Goal: Information Seeking & Learning: Find specific fact

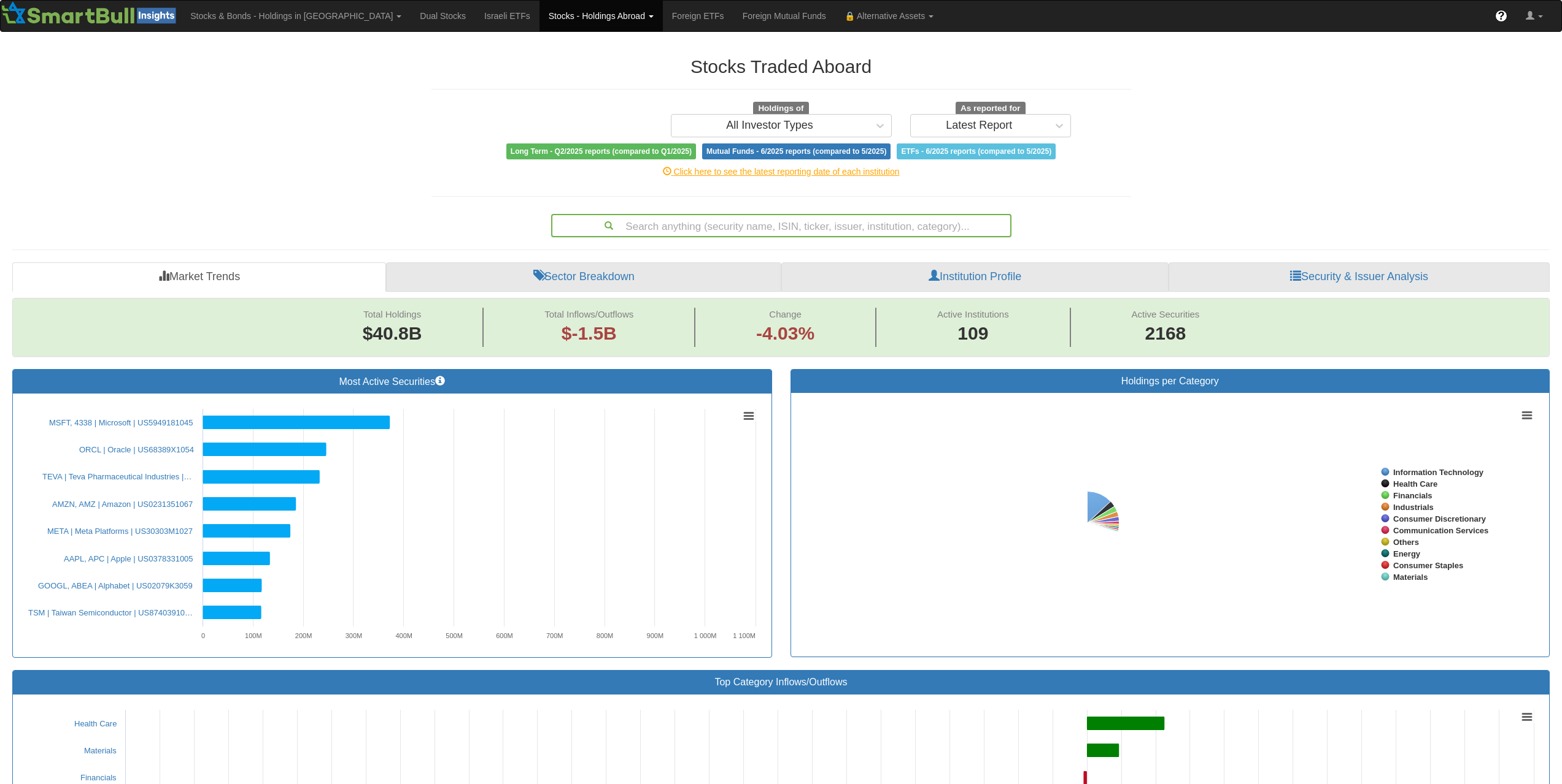
click at [802, 229] on div "Search anything (security name, ISIN, ticker, issuer, institution, category)..." at bounding box center [781, 226] width 458 height 21
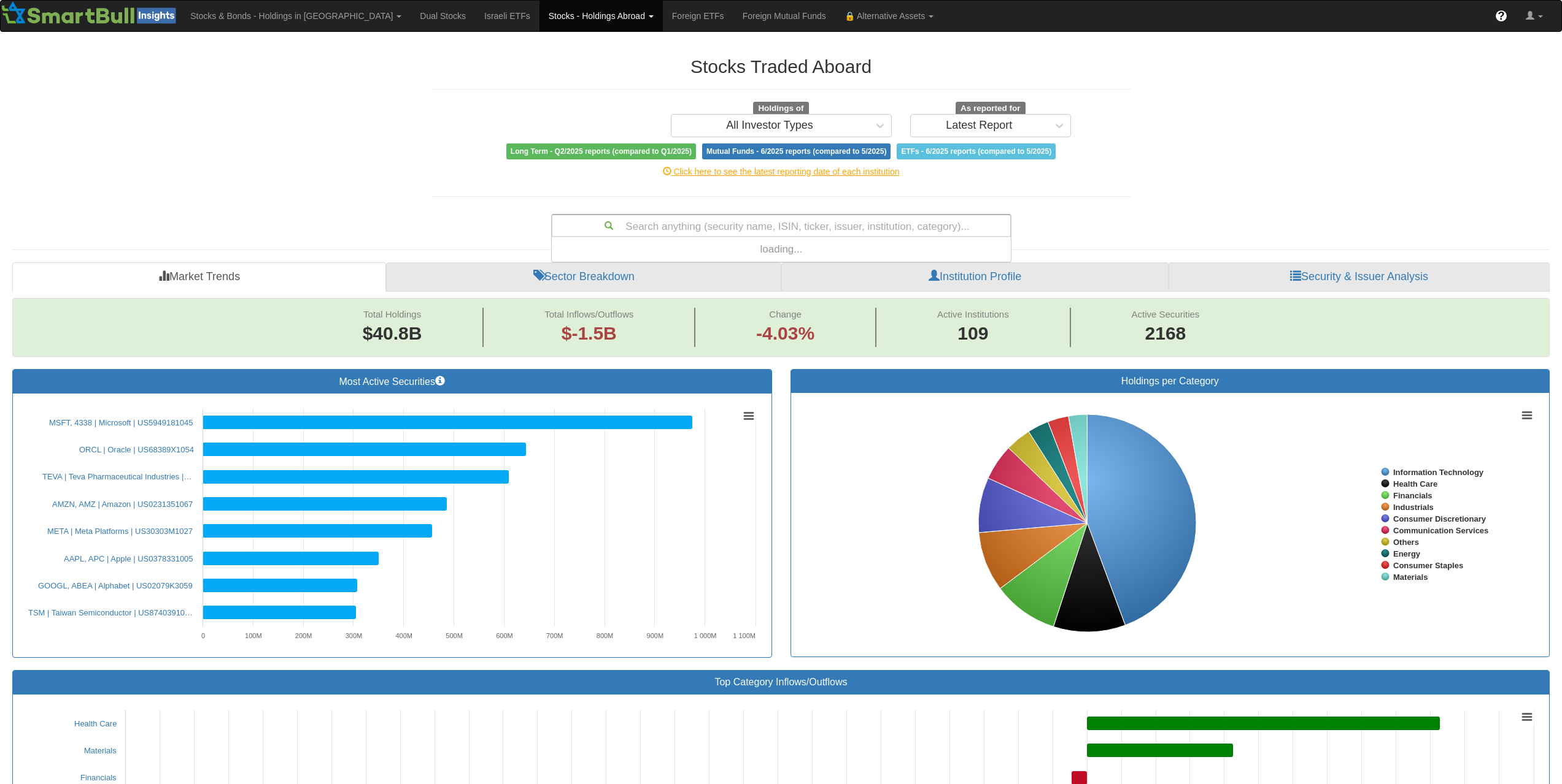
paste input "FR001400Y7R4"
type input "FR001400Y7R4"
click at [539, 23] on link "Stocks - Holdings Abroad" at bounding box center [601, 16] width 123 height 31
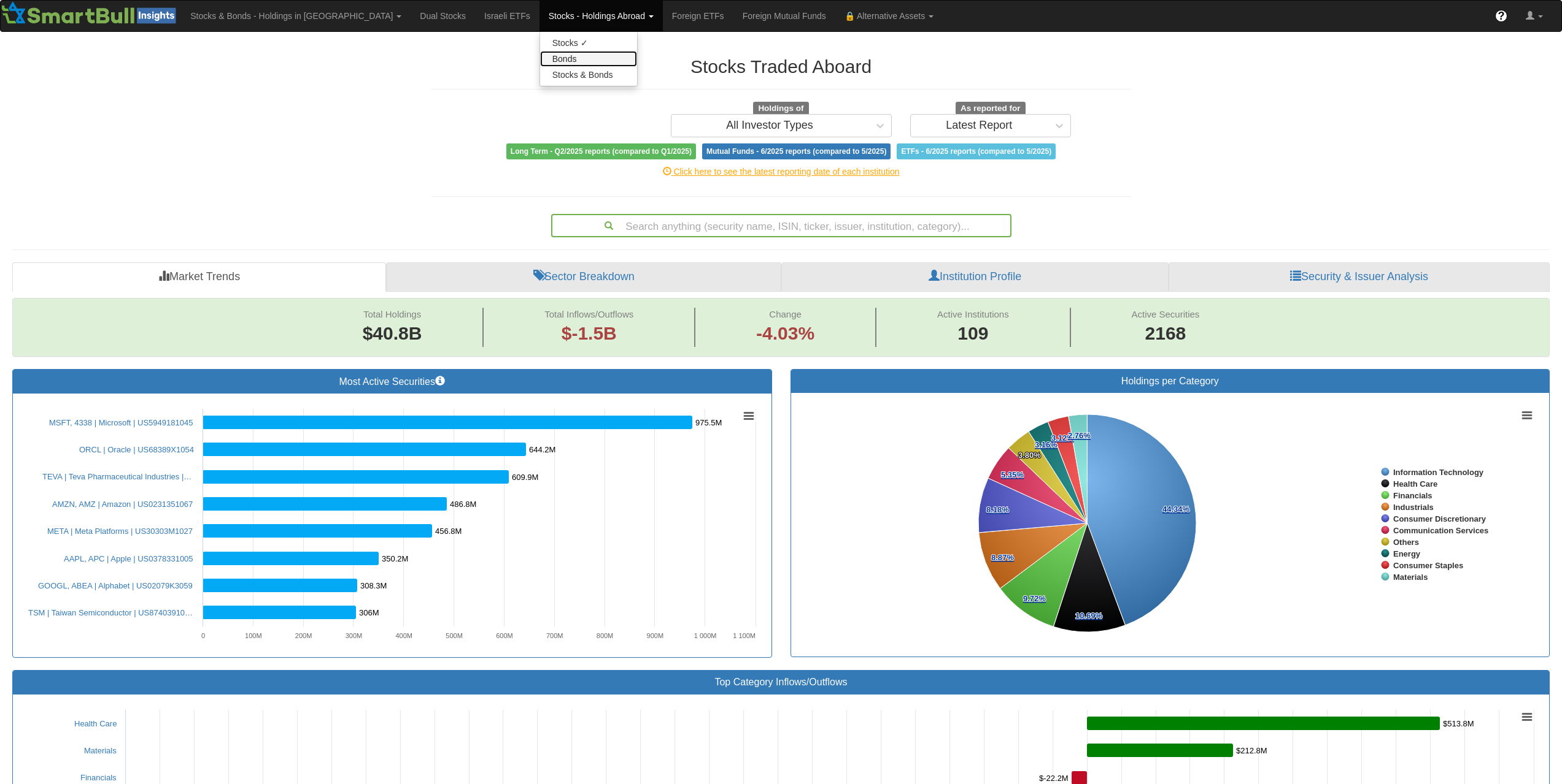
click at [540, 59] on link "Bonds" at bounding box center [588, 59] width 97 height 16
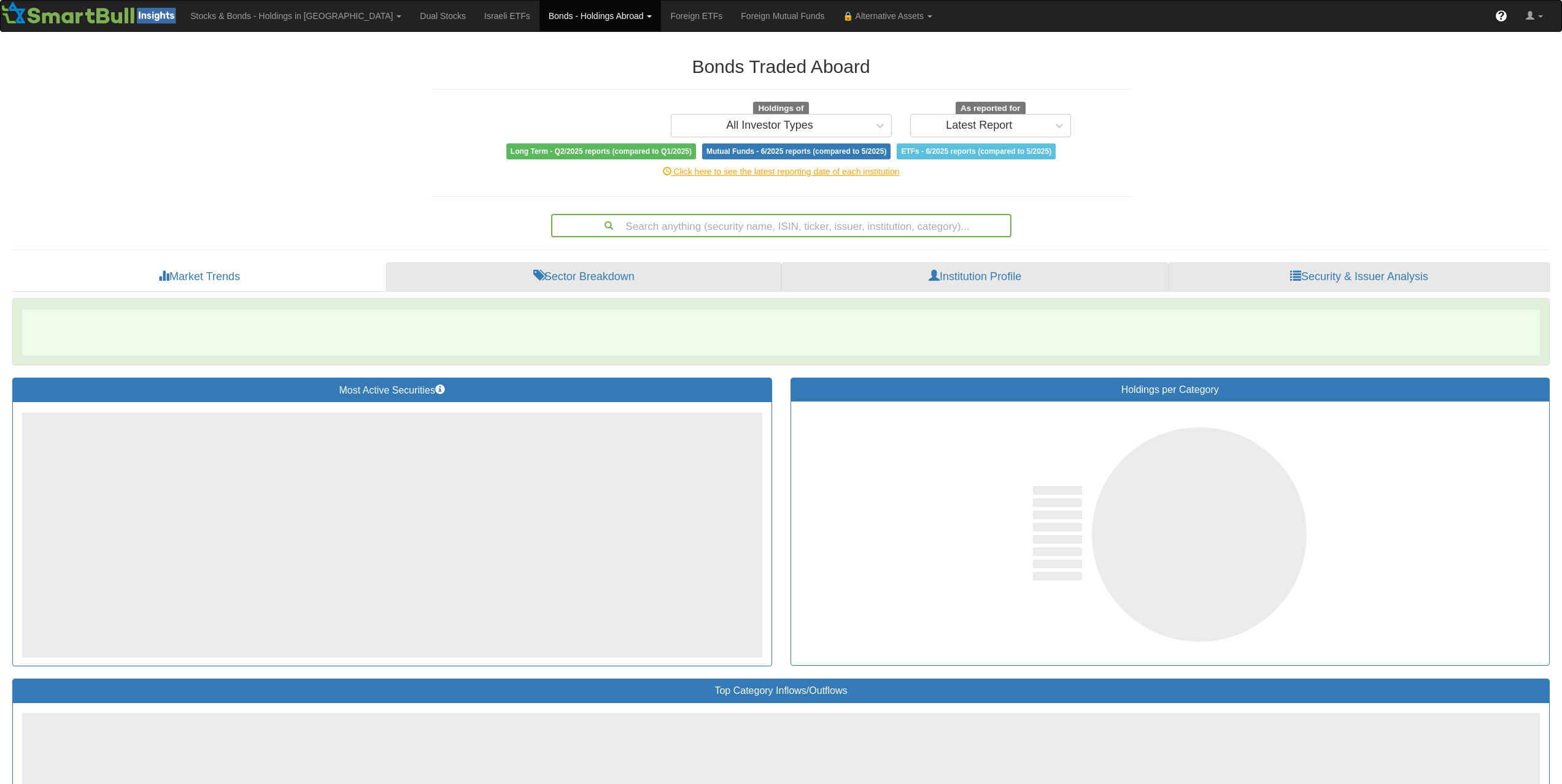
click at [832, 221] on div "Search anything (security name, ISIN, ticker, issuer, institution, category)..." at bounding box center [781, 226] width 458 height 21
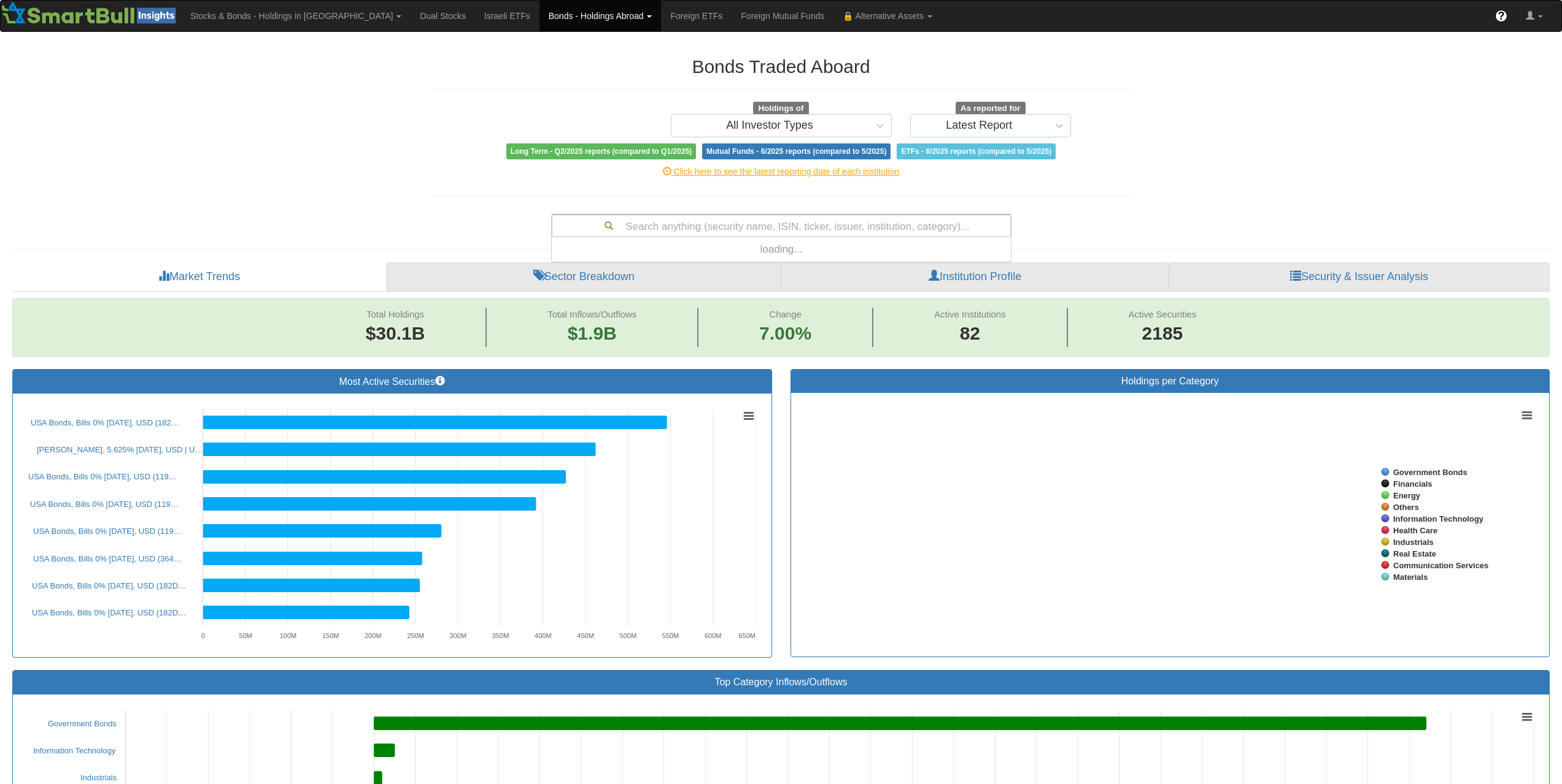
click at [820, 227] on div "Search anything (security name, ISIN, ticker, issuer, institution, category)..." at bounding box center [781, 226] width 458 height 21
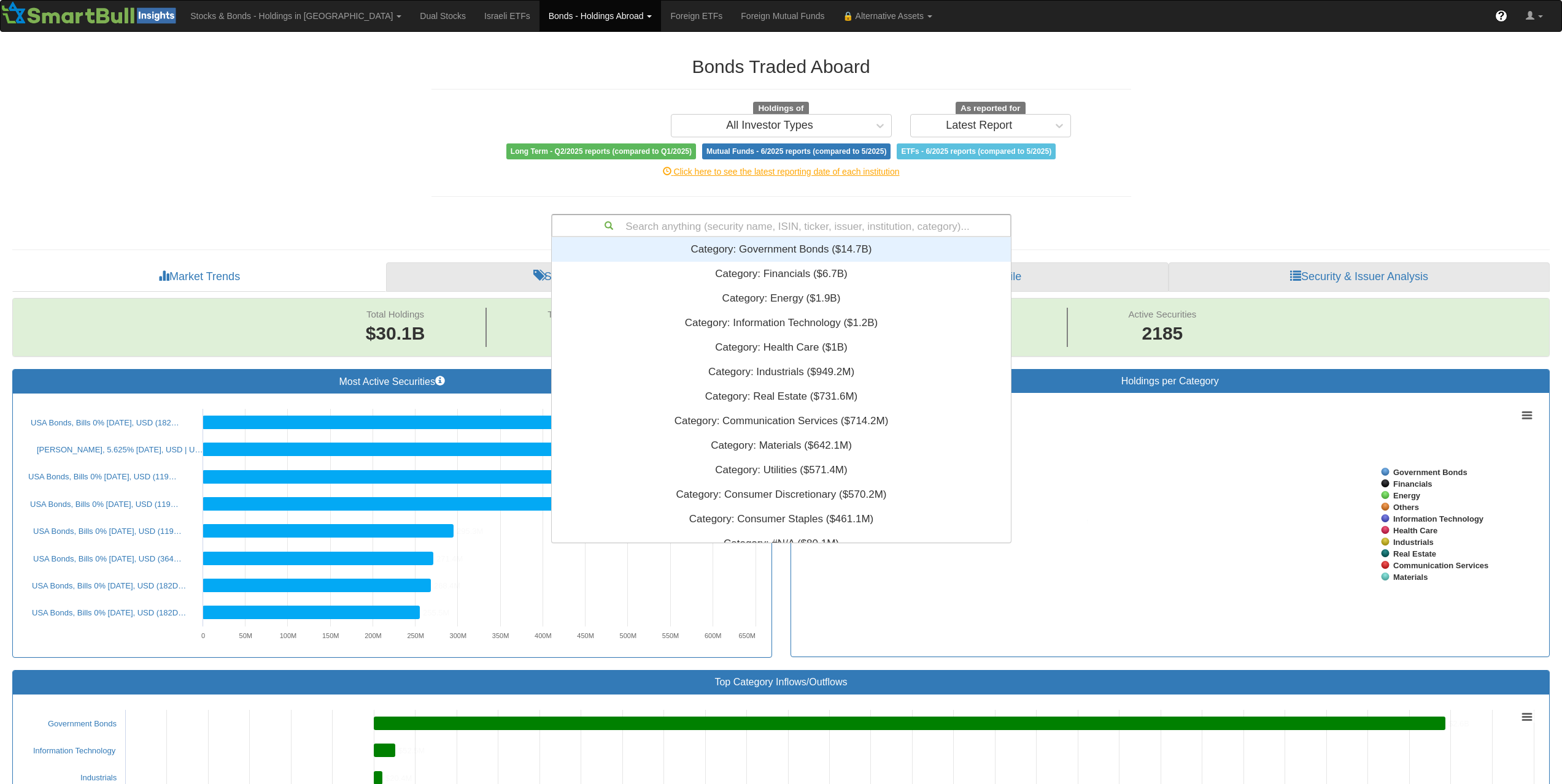
scroll to position [10, 10]
paste input "FR001400Y7R4"
type input "FR001400Y7R4"
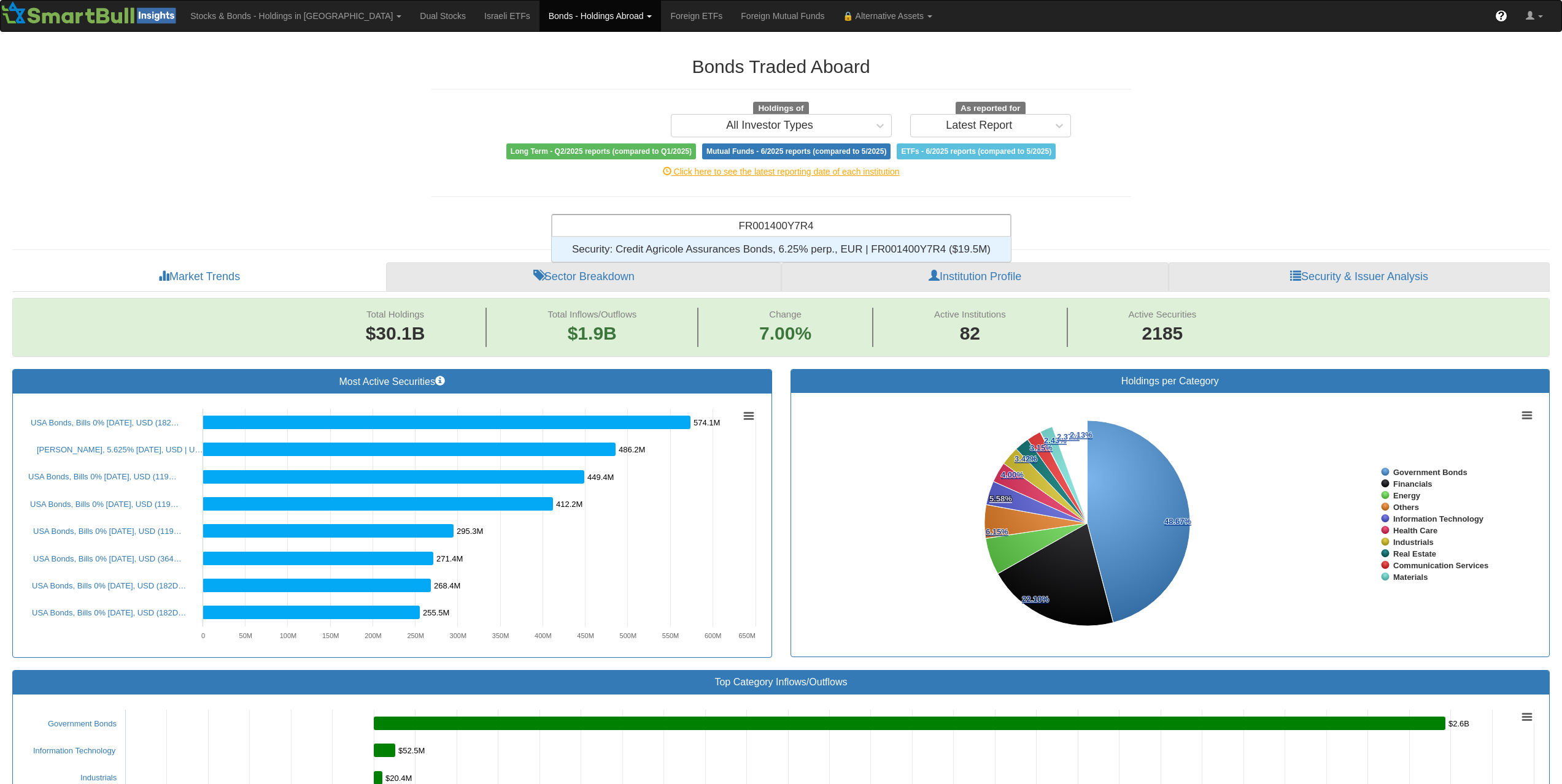
click at [834, 241] on div "Security: ‎Credit Agricole Assurances Bonds, 6.25% perp., EUR | FR001400Y7R4 ‎(…" at bounding box center [781, 250] width 459 height 25
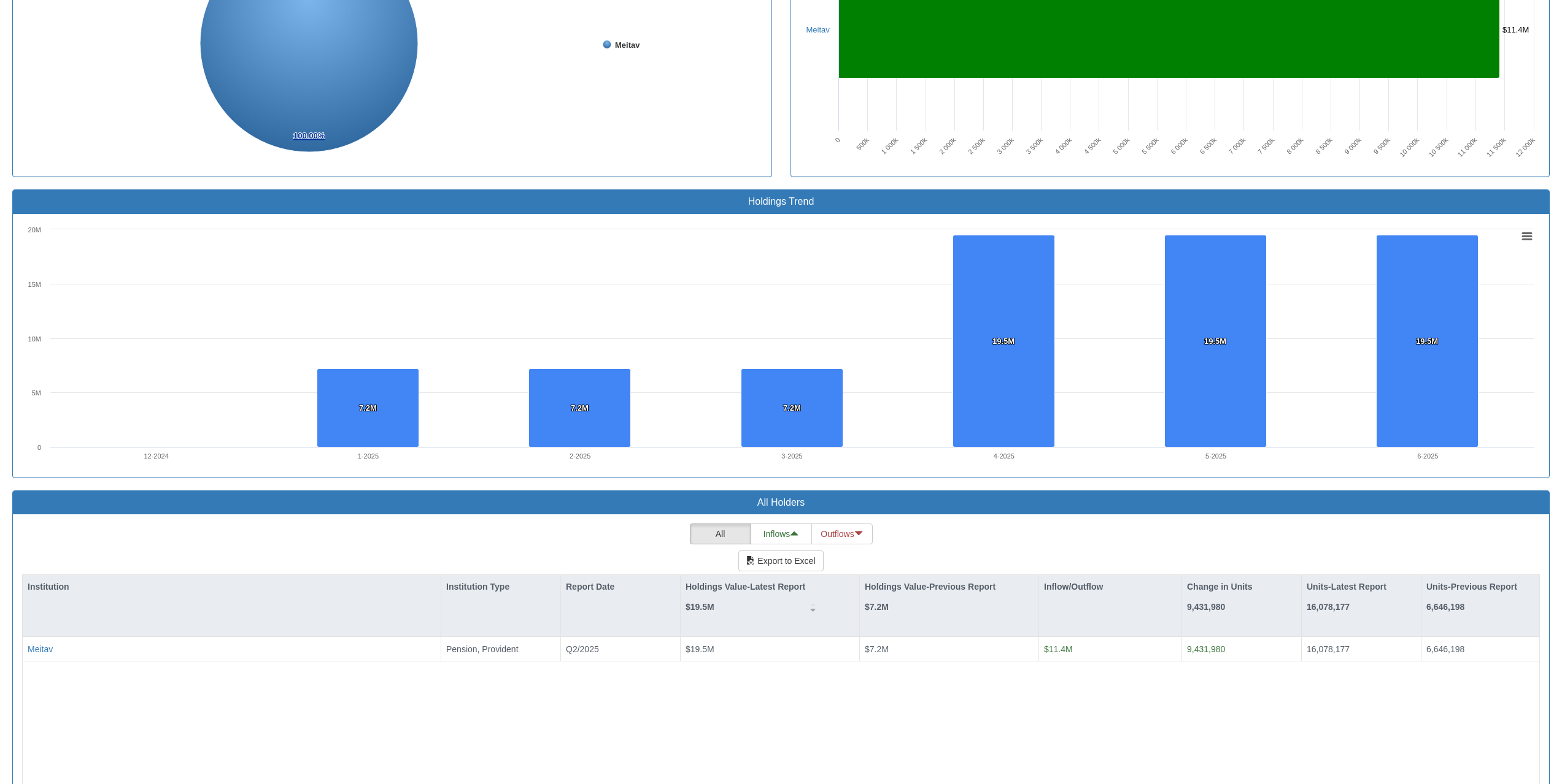
scroll to position [666, 0]
